Goal: Transaction & Acquisition: Purchase product/service

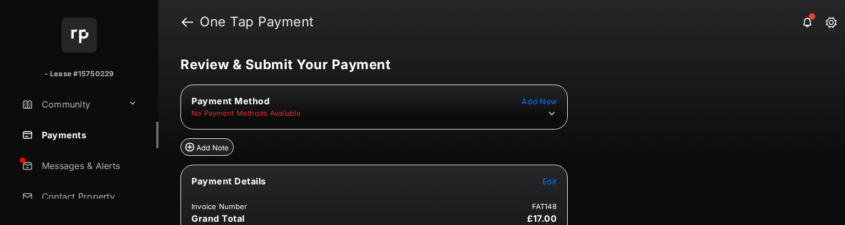
click at [550, 115] on icon at bounding box center [552, 114] width 10 height 10
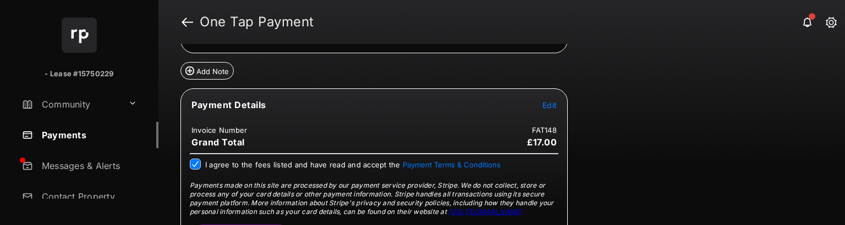
scroll to position [110, 0]
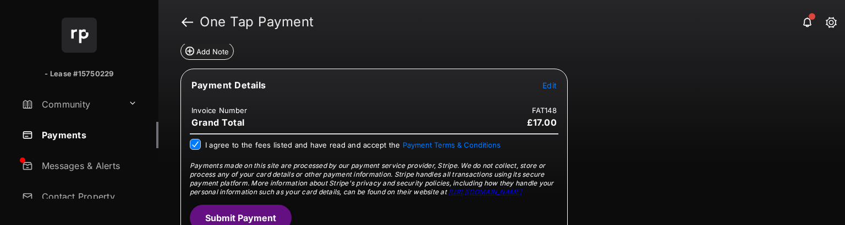
click at [246, 213] on button "Submit Payment" at bounding box center [241, 218] width 102 height 26
